Goal: Communication & Community: Share content

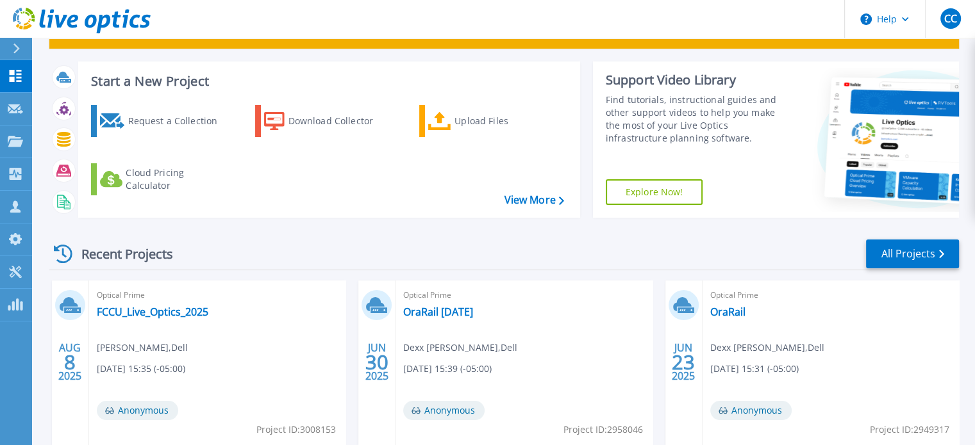
scroll to position [46, 0]
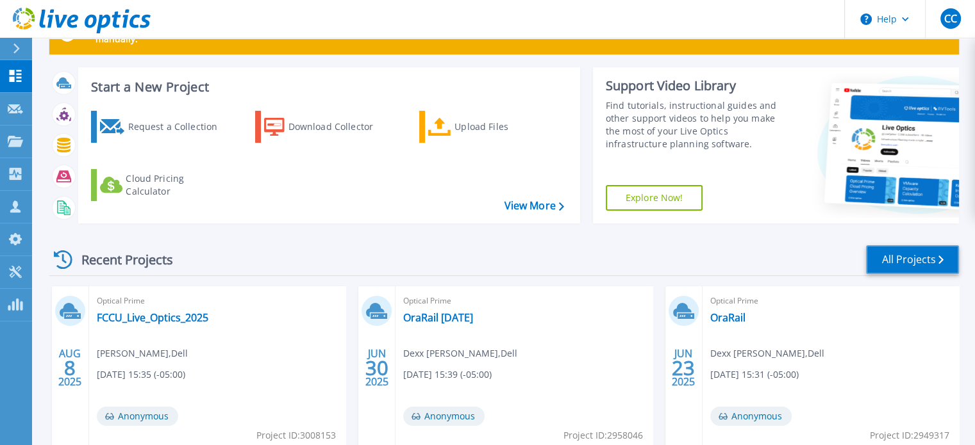
click at [954, 253] on link "All Projects" at bounding box center [912, 259] width 93 height 29
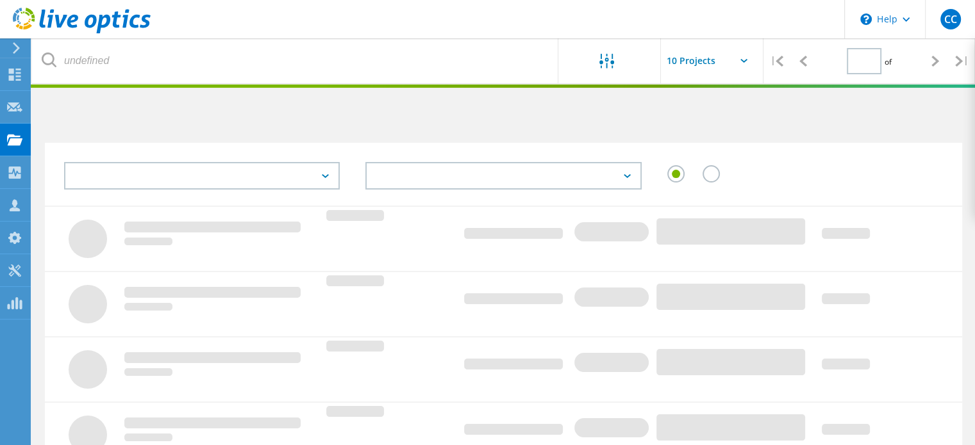
type input "1"
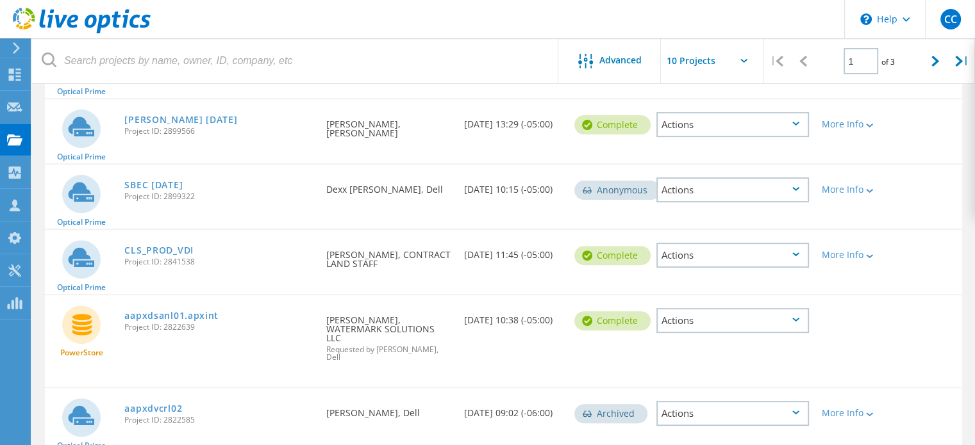
scroll to position [399, 0]
click at [861, 252] on div "More Info" at bounding box center [852, 254] width 60 height 9
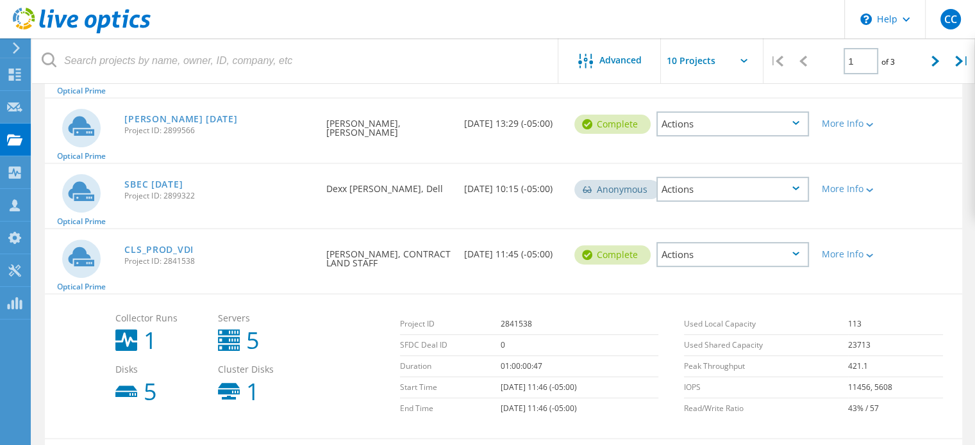
click at [764, 258] on div "Actions" at bounding box center [732, 254] width 153 height 25
click at [764, 258] on div "Share" at bounding box center [733, 265] width 150 height 20
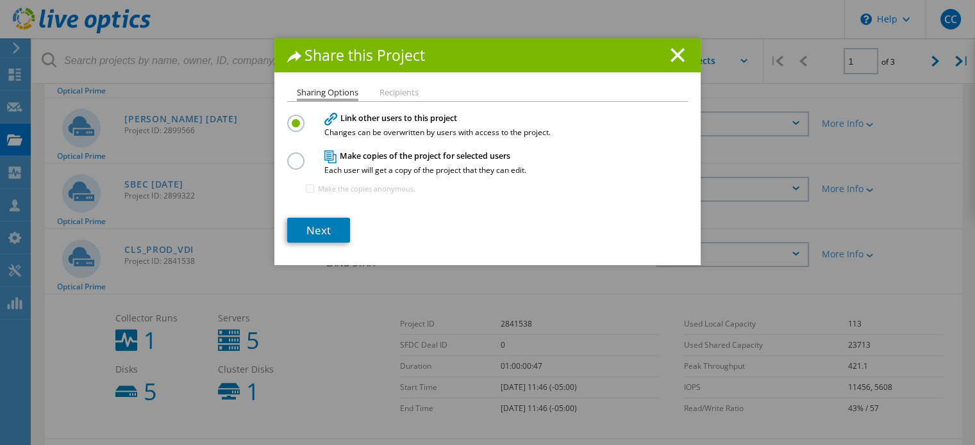
click at [289, 156] on label at bounding box center [298, 154] width 22 height 3
click at [0, 0] on input "radio" at bounding box center [0, 0] width 0 height 0
click at [310, 225] on link "Next" at bounding box center [318, 230] width 63 height 25
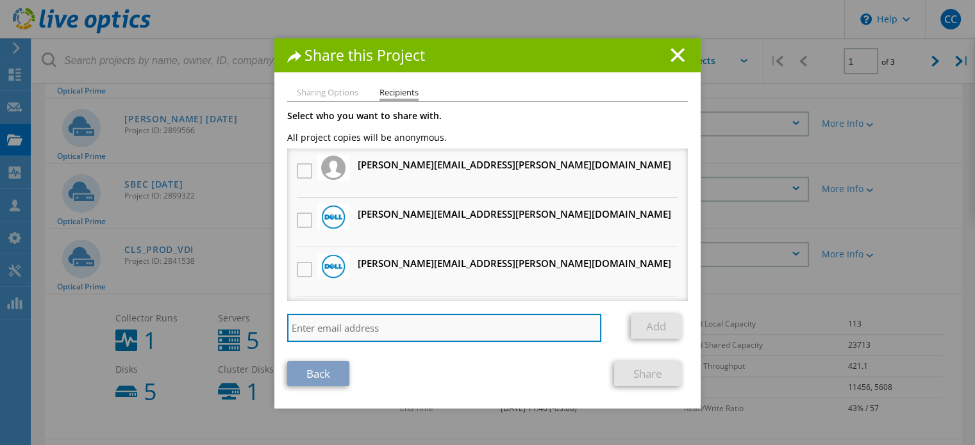
click at [350, 327] on input "search" at bounding box center [444, 328] width 314 height 28
type input "mark.shough@summusindustries.com"
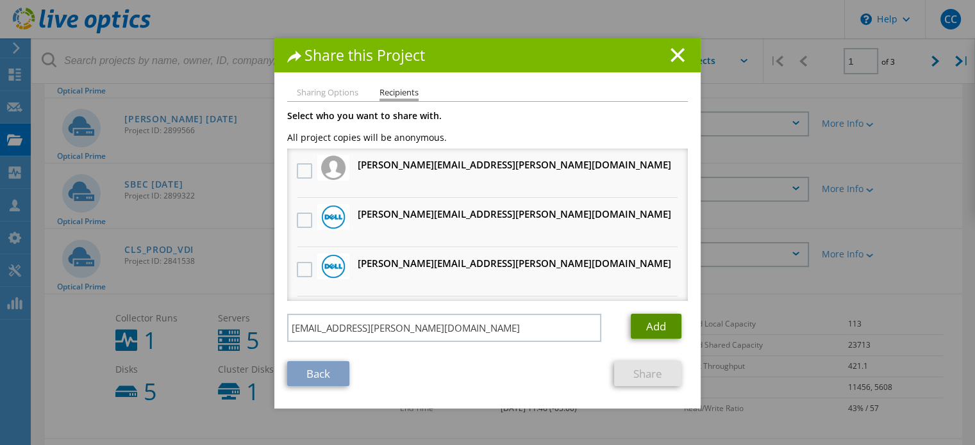
click at [636, 329] on link "Add" at bounding box center [656, 326] width 51 height 25
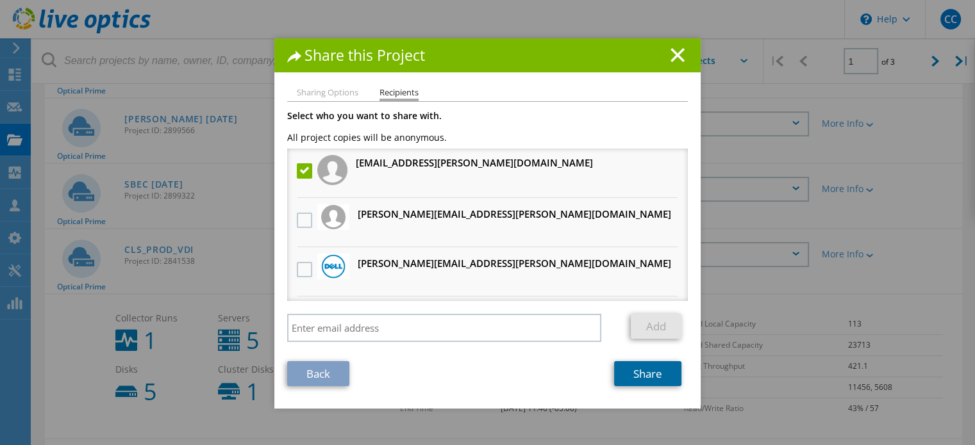
click at [664, 383] on link "Share" at bounding box center [647, 373] width 67 height 25
